Goal: Submit feedback/report problem

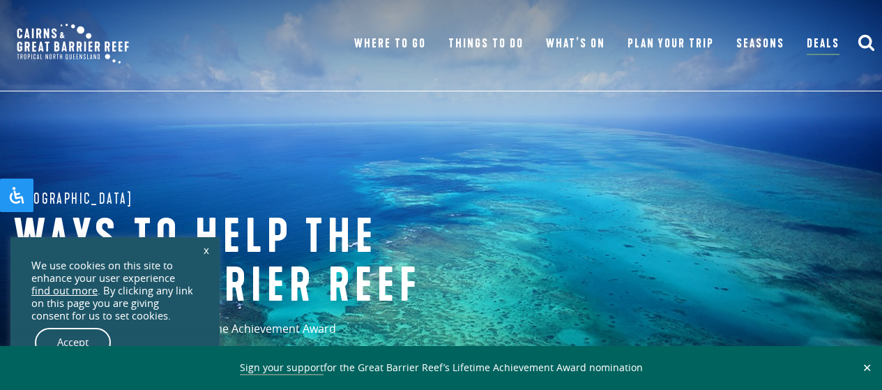
click at [201, 250] on link "x" at bounding box center [207, 249] width 20 height 31
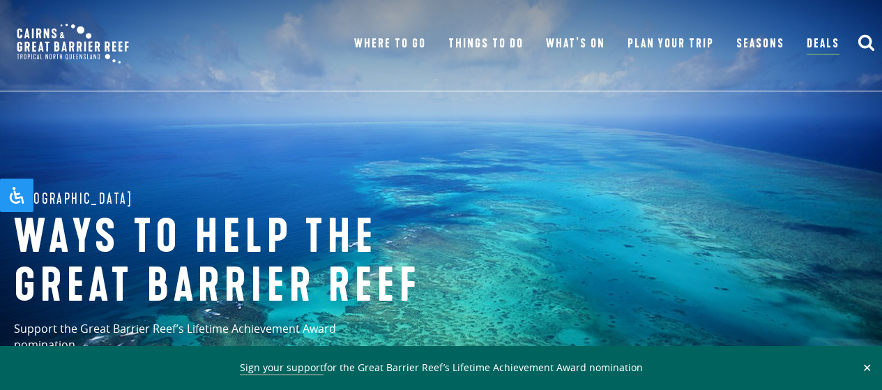
drag, startPoint x: 867, startPoint y: 365, endPoint x: 838, endPoint y: 340, distance: 38.6
click at [868, 365] on button "✕" at bounding box center [867, 367] width 16 height 13
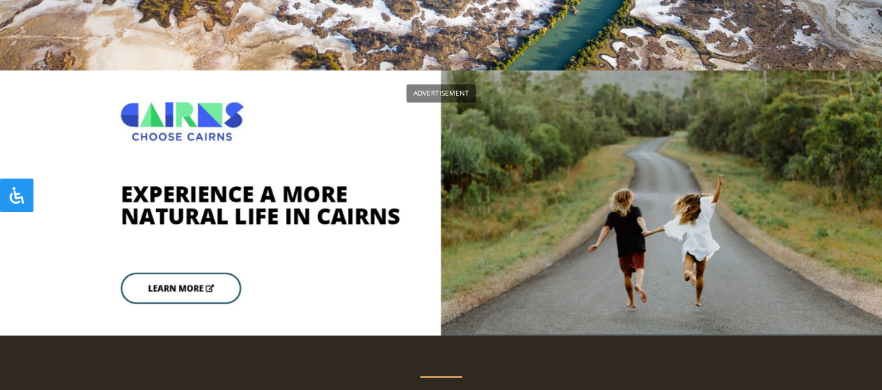
scroll to position [3422, 0]
